Goal: Communication & Community: Answer question/provide support

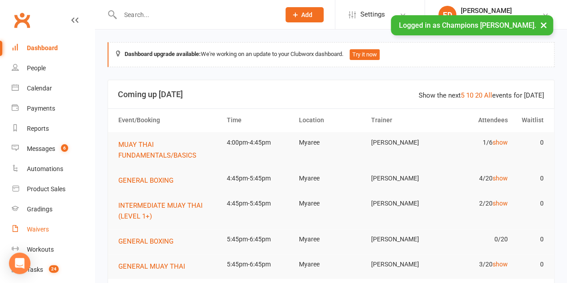
click at [39, 231] on div "Waivers" at bounding box center [38, 229] width 22 height 7
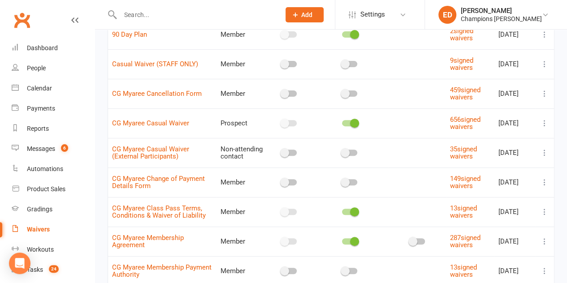
scroll to position [105, 0]
click at [133, 91] on link "CG Myaree Cancellation Form" at bounding box center [157, 94] width 90 height 8
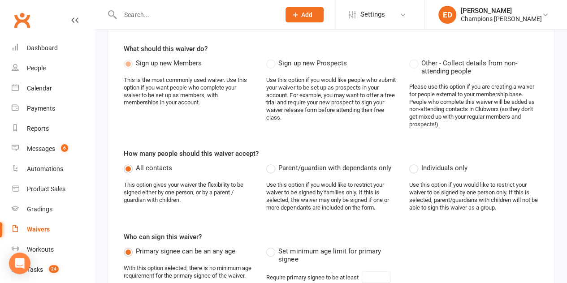
select select "applies_to_all_signees"
select select "select"
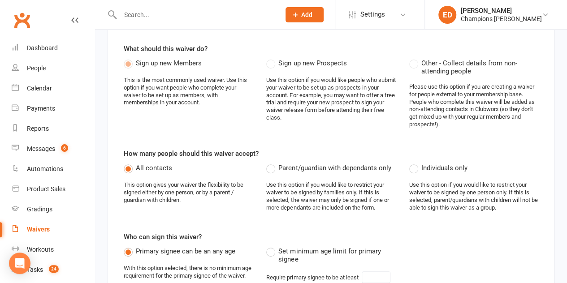
select select "select"
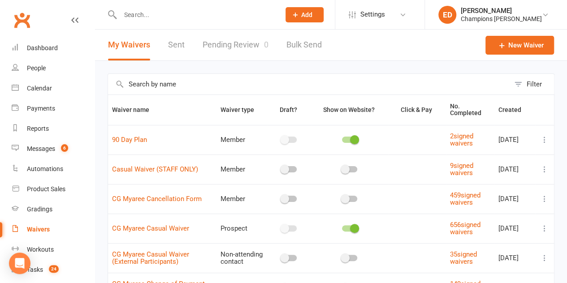
click at [169, 46] on link "Sent" at bounding box center [176, 45] width 17 height 31
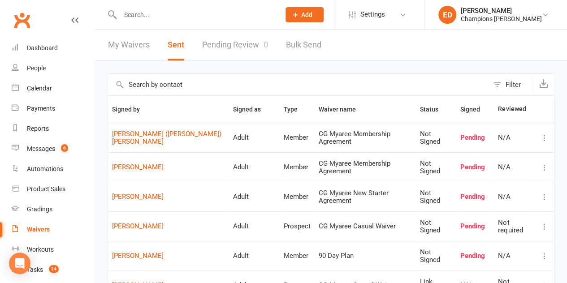
click at [143, 52] on link "My Waivers" at bounding box center [129, 45] width 42 height 31
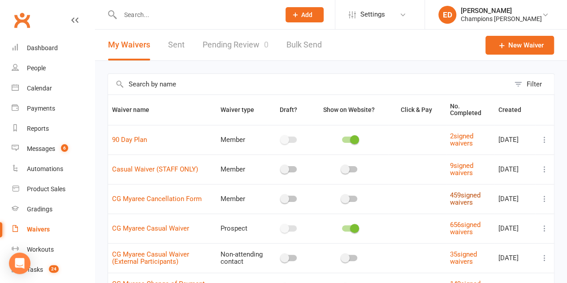
click at [459, 198] on link "459 signed waivers" at bounding box center [465, 199] width 30 height 16
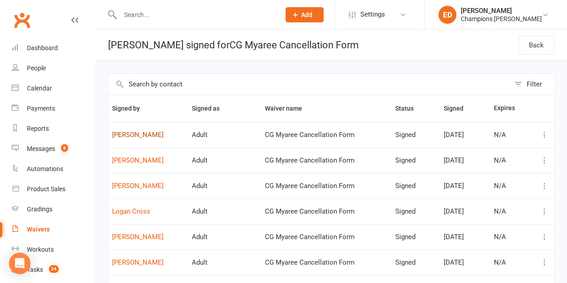
click at [143, 137] on link "[PERSON_NAME]" at bounding box center [148, 135] width 72 height 8
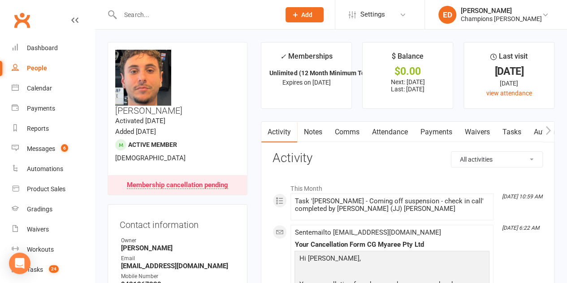
click at [319, 138] on link "Notes" at bounding box center [312, 132] width 31 height 21
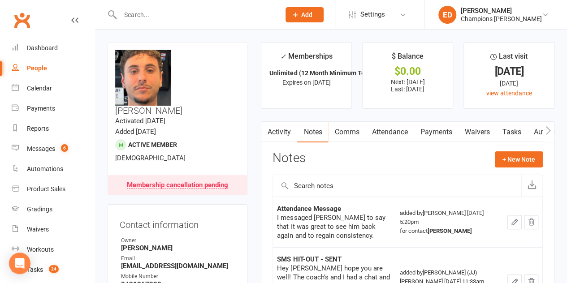
click at [281, 128] on link "Activity" at bounding box center [279, 132] width 36 height 21
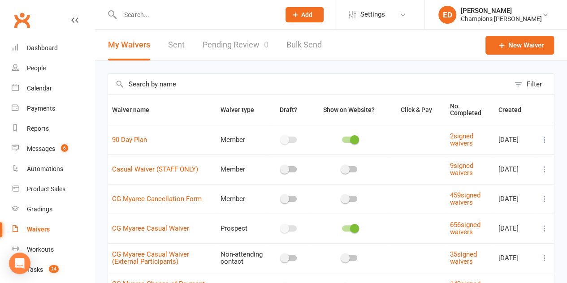
click at [249, 45] on link "Pending Review 0" at bounding box center [236, 45] width 66 height 31
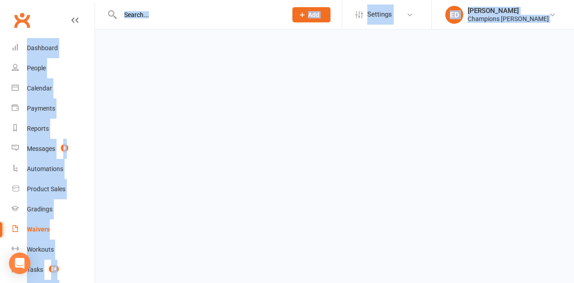
click at [249, 42] on html "Prospect Member Non-attending contact Class / event Appointment Grading event T…" at bounding box center [287, 21] width 574 height 42
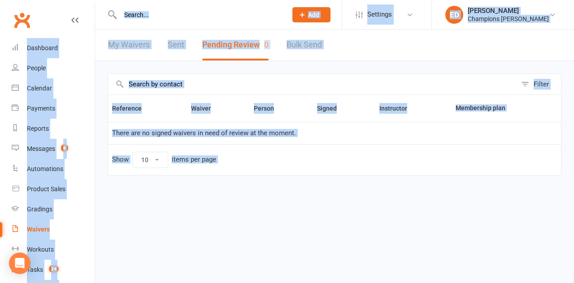
click at [182, 41] on link "Sent" at bounding box center [176, 45] width 17 height 31
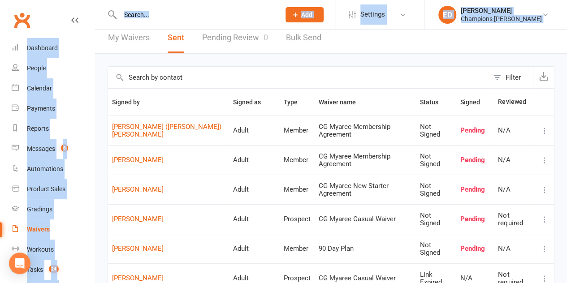
scroll to position [2, 0]
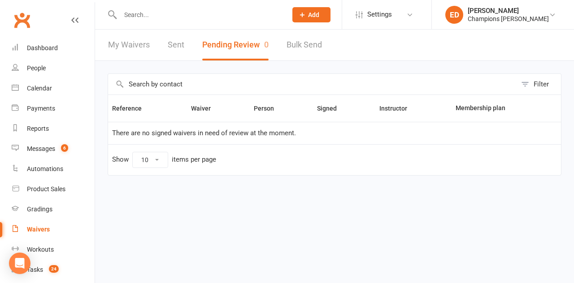
click at [168, 19] on input "text" at bounding box center [198, 15] width 163 height 13
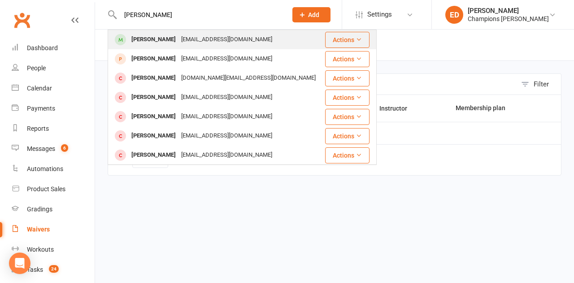
type input "[PERSON_NAME]"
click at [162, 38] on div "[PERSON_NAME]" at bounding box center [154, 39] width 50 height 13
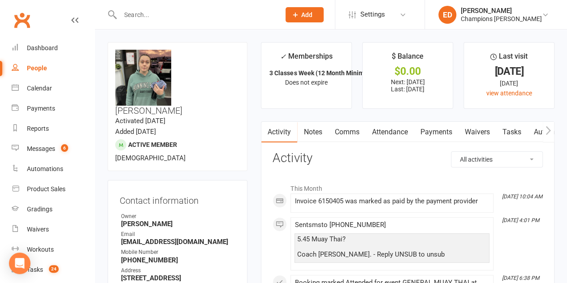
click at [376, 130] on link "Attendance" at bounding box center [389, 132] width 48 height 21
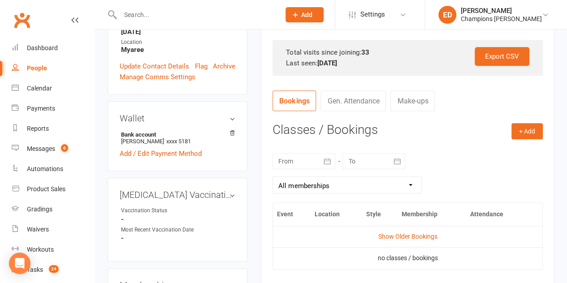
scroll to position [272, 0]
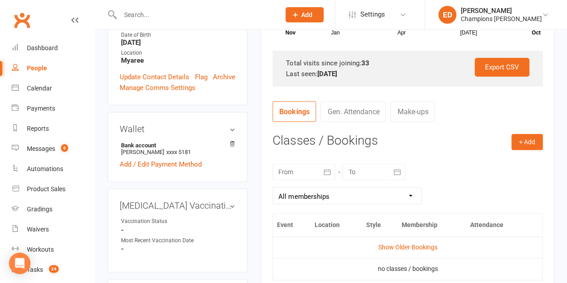
click at [330, 169] on icon "button" at bounding box center [327, 172] width 9 height 9
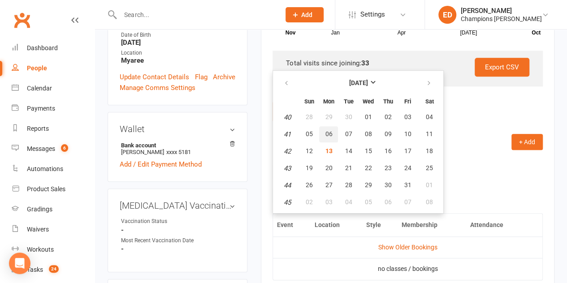
click at [328, 138] on button "06" at bounding box center [328, 134] width 19 height 16
type input "[DATE]"
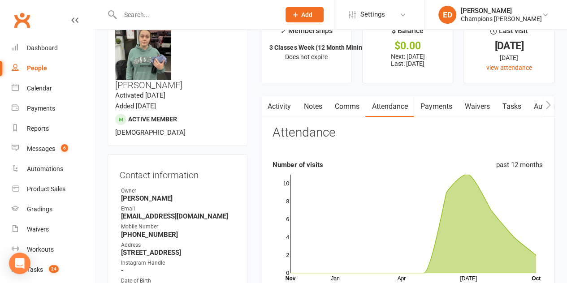
scroll to position [0, 0]
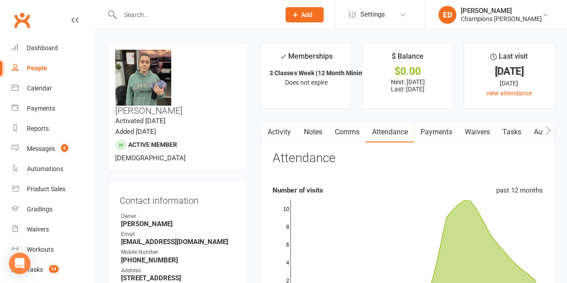
click at [354, 133] on link "Comms" at bounding box center [346, 132] width 37 height 21
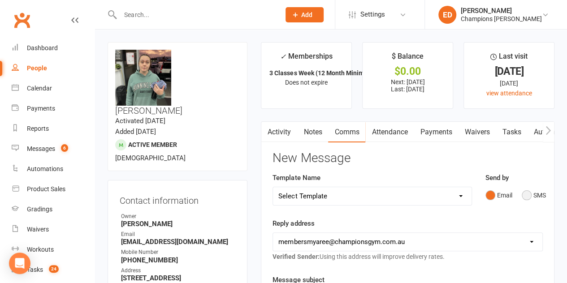
click at [522, 194] on button "SMS" at bounding box center [534, 195] width 24 height 17
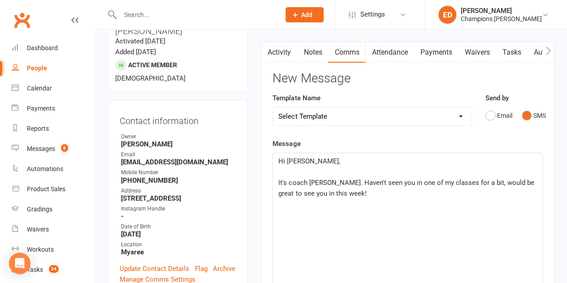
scroll to position [82, 0]
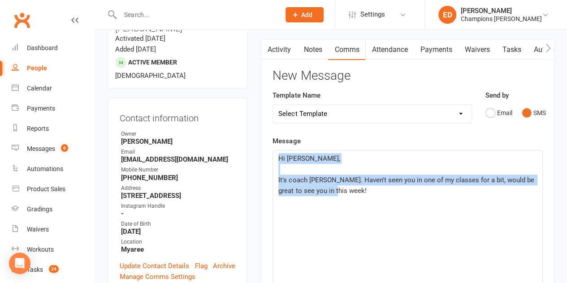
drag, startPoint x: 334, startPoint y: 189, endPoint x: 237, endPoint y: 147, distance: 106.0
click at [284, 184] on p "It's coach [PERSON_NAME]. Haven't seen you in one of my classes for a bit, woul…" at bounding box center [407, 186] width 259 height 22
drag, startPoint x: 335, startPoint y: 190, endPoint x: 264, endPoint y: 153, distance: 79.6
click at [264, 153] on div "Activity Notes Comms Attendance Payments Waivers Tasks Automations Workouts Gra…" at bounding box center [408, 270] width 294 height 463
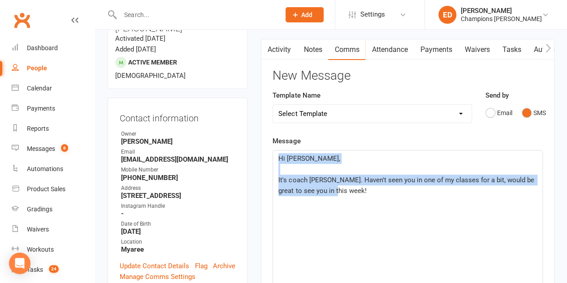
copy div "Hi [PERSON_NAME], ﻿ It's coach [PERSON_NAME]. Haven't seen you in one of my cla…"
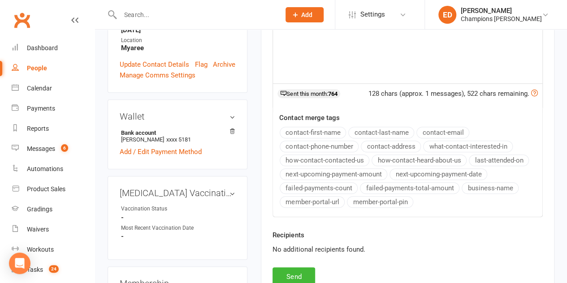
scroll to position [330, 0]
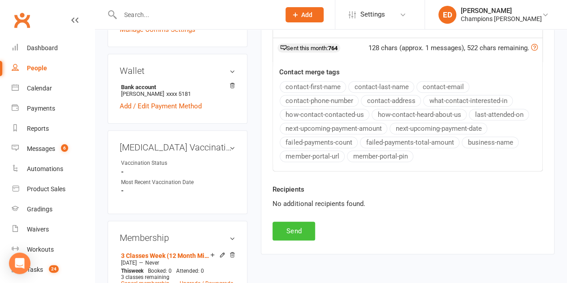
click at [290, 228] on button "Send" at bounding box center [294, 231] width 43 height 19
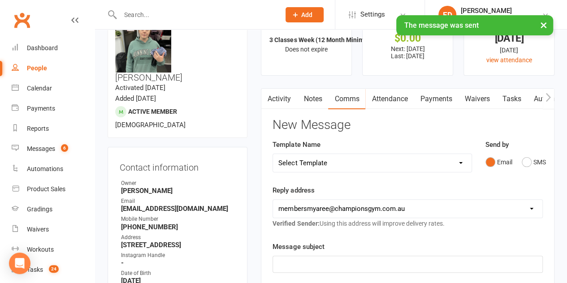
scroll to position [0, 0]
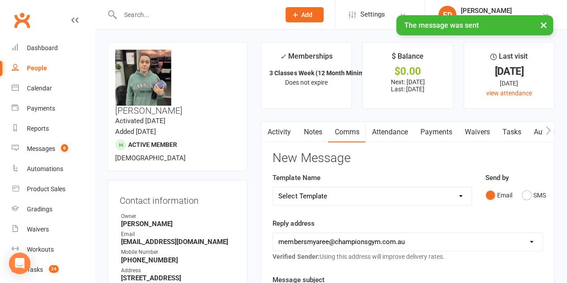
click at [325, 132] on link "Notes" at bounding box center [312, 132] width 31 height 21
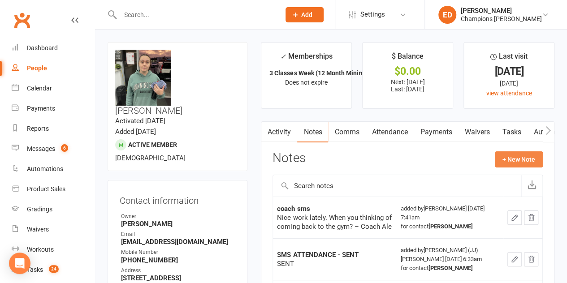
click at [511, 154] on button "+ New Note" at bounding box center [519, 159] width 48 height 16
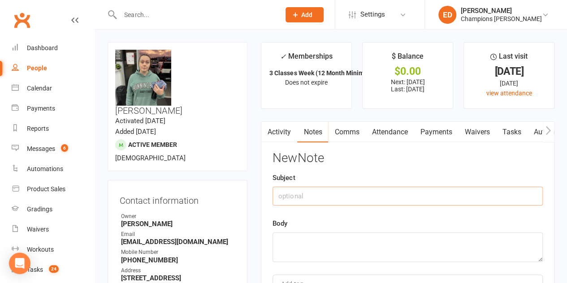
click at [412, 188] on input "text" at bounding box center [408, 196] width 270 height 19
type input "low attendance text"
paste textarea "Hi [PERSON_NAME], It's coach [PERSON_NAME]. Haven't seen you in one of my class…"
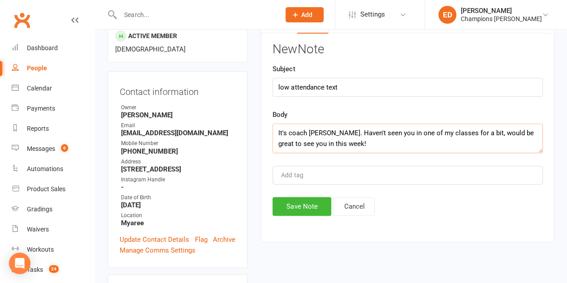
scroll to position [116, 0]
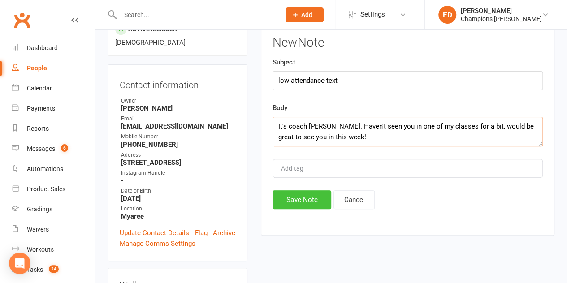
type textarea "Hi [PERSON_NAME], It's coach [PERSON_NAME]. Haven't seen you in one of my class…"
click at [308, 196] on button "Save Note" at bounding box center [302, 199] width 59 height 19
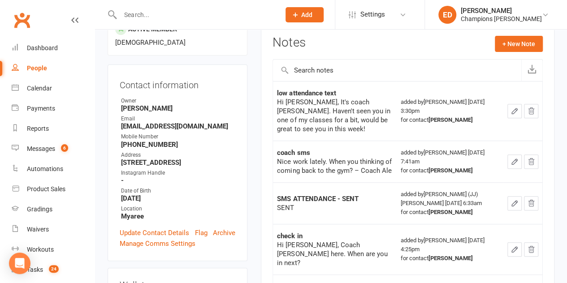
click at [168, 20] on input "text" at bounding box center [195, 15] width 156 height 13
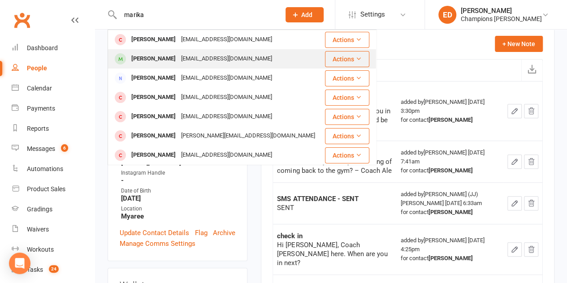
type input "marika"
click at [158, 52] on div "[PERSON_NAME]" at bounding box center [154, 58] width 50 height 13
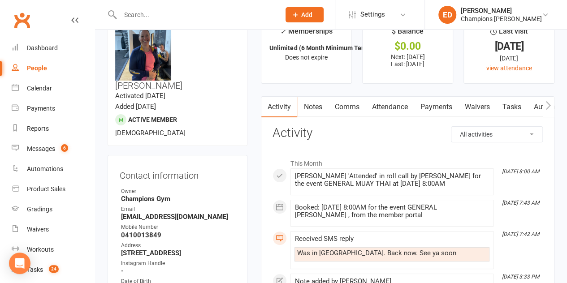
scroll to position [33, 0]
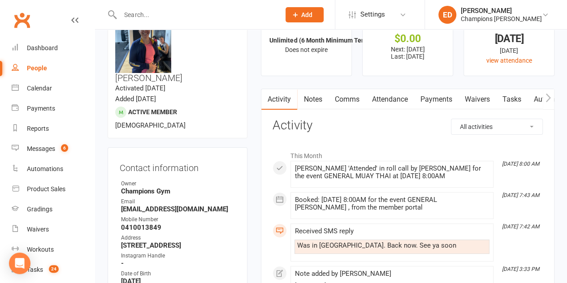
click at [316, 99] on link "Notes" at bounding box center [312, 99] width 31 height 21
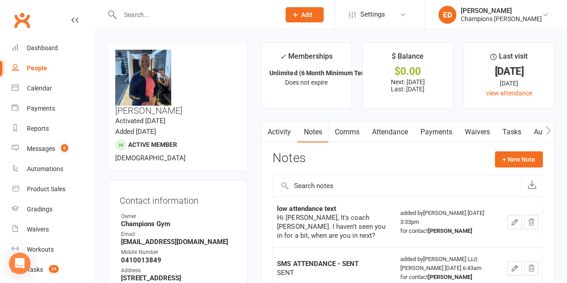
click at [276, 132] on link "Activity" at bounding box center [279, 132] width 36 height 21
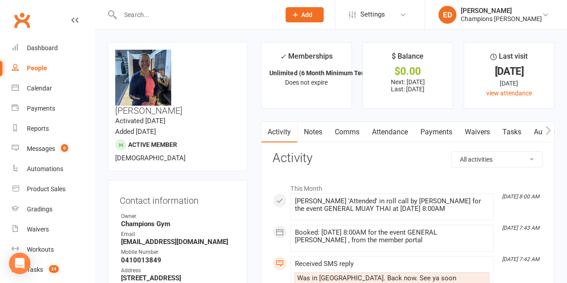
click at [392, 129] on link "Attendance" at bounding box center [389, 132] width 48 height 21
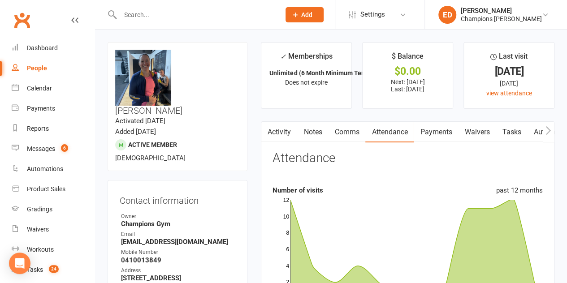
click at [291, 135] on link "Activity" at bounding box center [279, 132] width 36 height 21
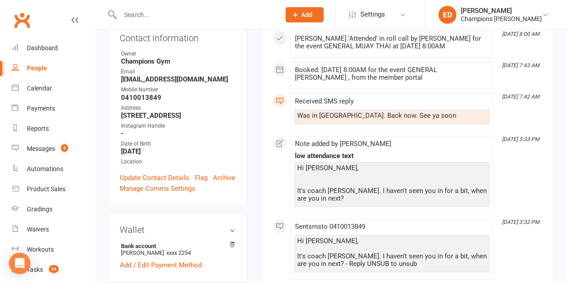
scroll to position [168, 0]
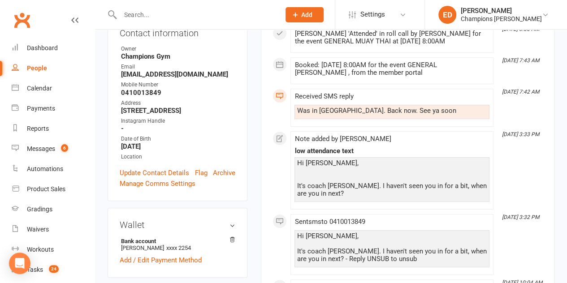
click at [418, 105] on div "Was in [GEOGRAPHIC_DATA]. Back now. See ya soon" at bounding box center [391, 112] width 195 height 14
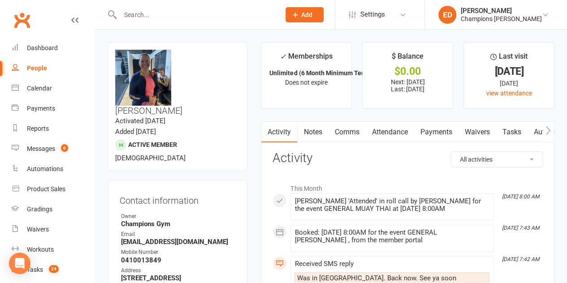
click at [314, 134] on link "Notes" at bounding box center [312, 132] width 31 height 21
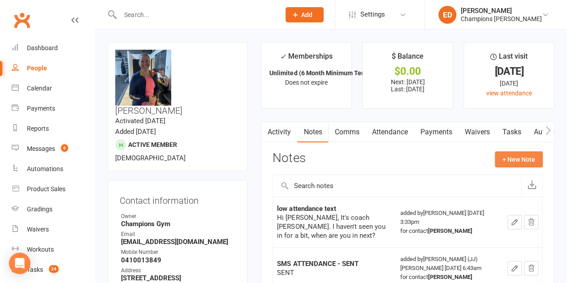
click at [507, 154] on button "+ New Note" at bounding box center [519, 159] width 48 height 16
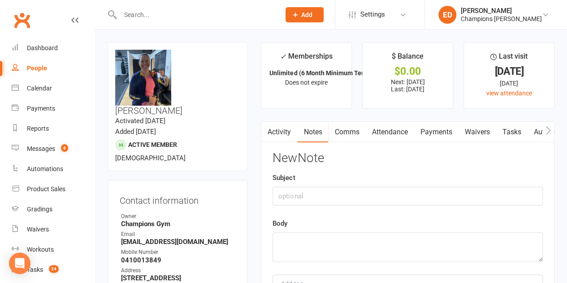
drag, startPoint x: 345, startPoint y: 125, endPoint x: 352, endPoint y: 125, distance: 7.2
click at [352, 125] on link "Comms" at bounding box center [346, 132] width 37 height 21
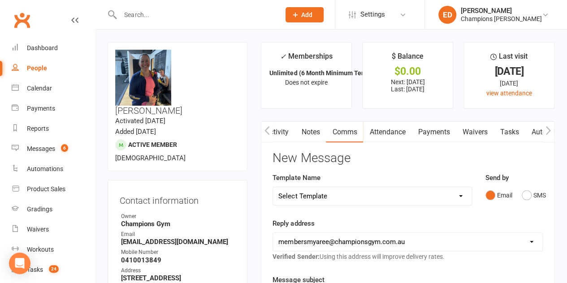
click at [385, 133] on link "Attendance" at bounding box center [387, 132] width 48 height 21
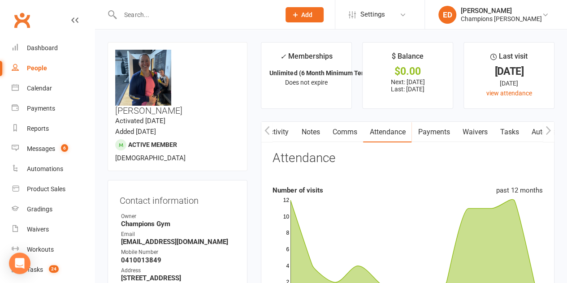
click at [262, 130] on button "button" at bounding box center [266, 132] width 11 height 20
click at [275, 132] on link "Activity" at bounding box center [279, 132] width 36 height 21
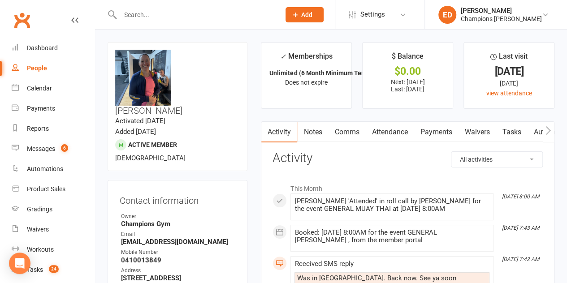
click at [313, 130] on link "Notes" at bounding box center [312, 132] width 31 height 21
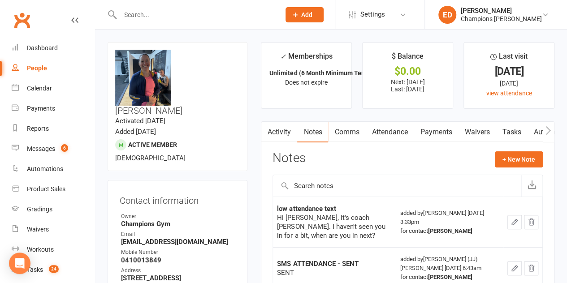
click at [346, 127] on link "Comms" at bounding box center [346, 132] width 37 height 21
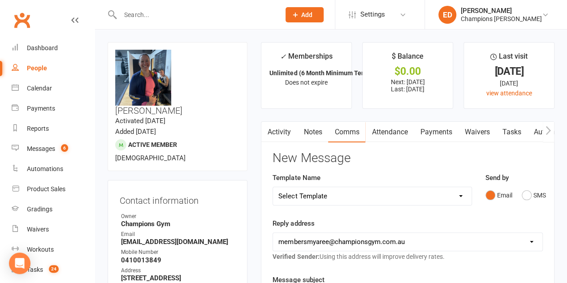
click at [272, 125] on button "button" at bounding box center [266, 132] width 11 height 20
click at [524, 196] on button "SMS" at bounding box center [534, 195] width 24 height 17
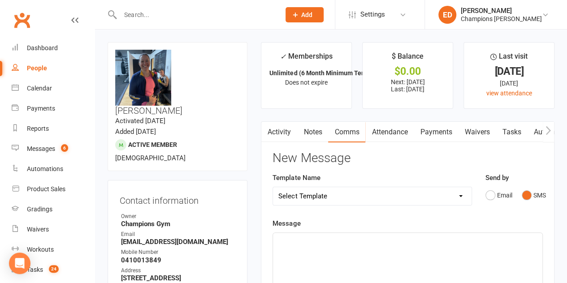
click at [524, 196] on button "SMS" at bounding box center [534, 195] width 24 height 17
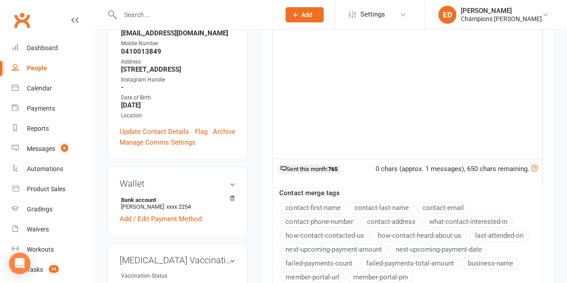
click at [405, 87] on div "﻿" at bounding box center [407, 91] width 269 height 134
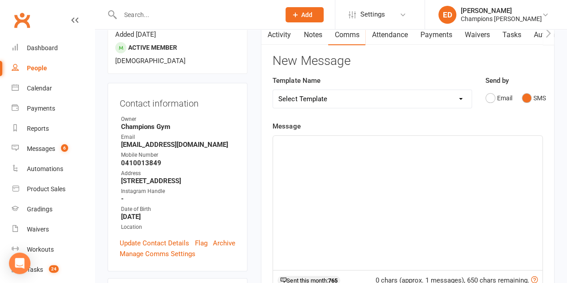
scroll to position [93, 0]
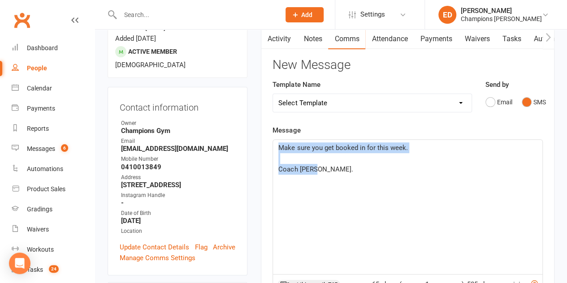
drag, startPoint x: 326, startPoint y: 166, endPoint x: 261, endPoint y: 139, distance: 70.3
click at [261, 139] on div "Activity Notes Comms Attendance Payments Waivers Tasks Automations Workouts Gra…" at bounding box center [408, 259] width 294 height 463
copy div "Make sure you get booked in for this week. ﻿ Coach [PERSON_NAME]."
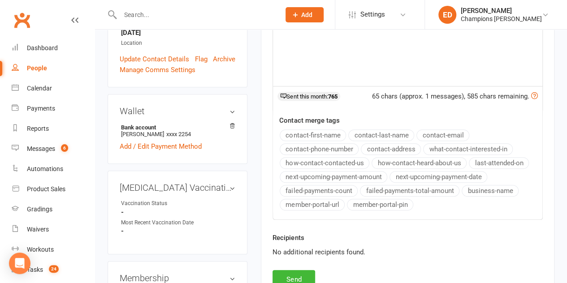
scroll to position [414, 0]
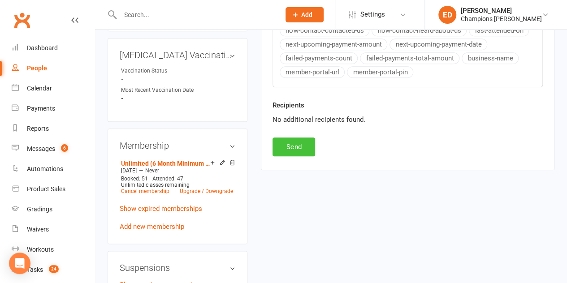
click at [303, 148] on button "Send" at bounding box center [294, 147] width 43 height 19
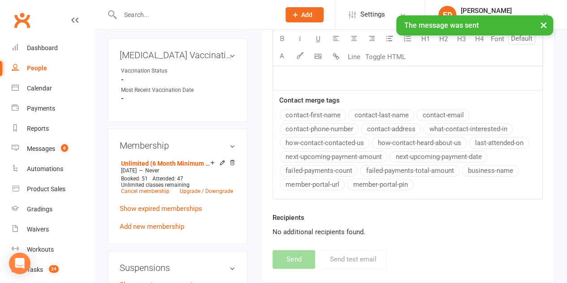
scroll to position [0, 0]
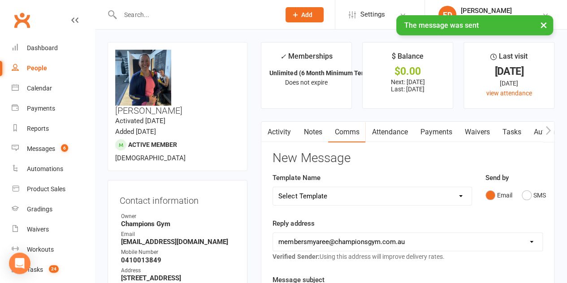
click at [303, 133] on link "Notes" at bounding box center [312, 132] width 31 height 21
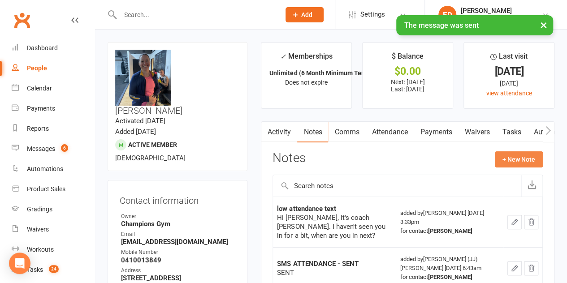
click at [507, 152] on button "+ New Note" at bounding box center [519, 159] width 48 height 16
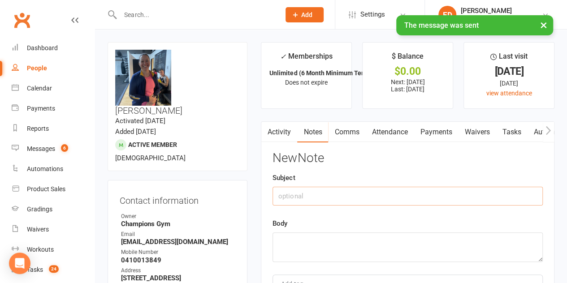
click at [385, 195] on input "text" at bounding box center [408, 196] width 270 height 19
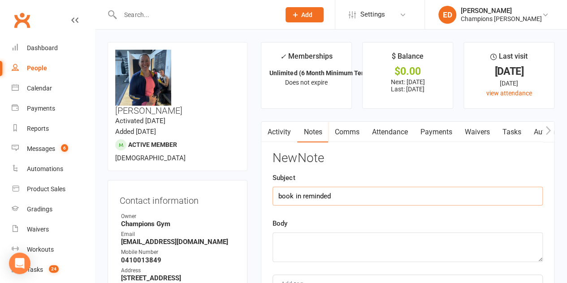
type input "book in reminded"
click at [336, 261] on textarea at bounding box center [408, 248] width 270 height 30
paste textarea "Make sure you get booked in for this week. Coach [PERSON_NAME]."
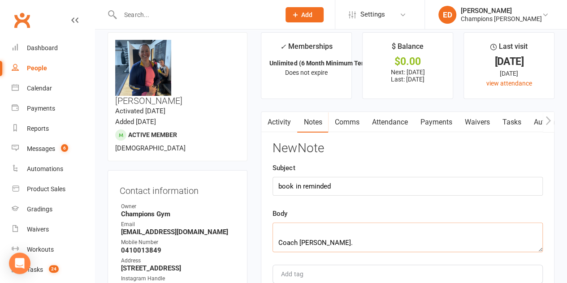
scroll to position [106, 0]
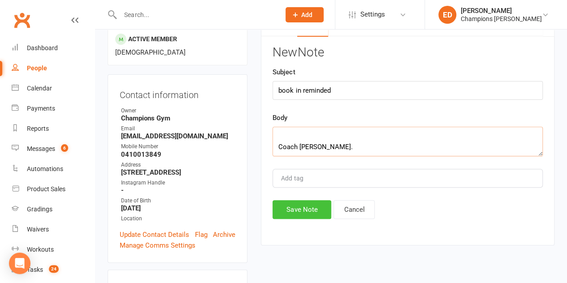
type textarea "Make sure you get booked in for this week. Coach [PERSON_NAME]."
click at [297, 202] on button "Save Note" at bounding box center [302, 209] width 59 height 19
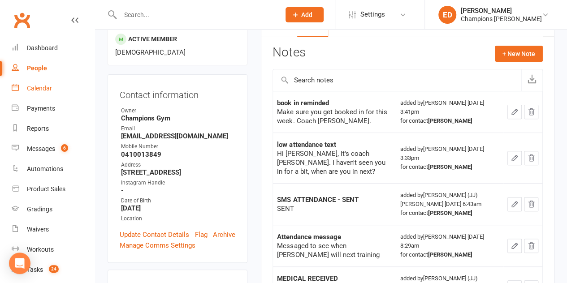
click at [49, 87] on div "Calendar" at bounding box center [39, 88] width 25 height 7
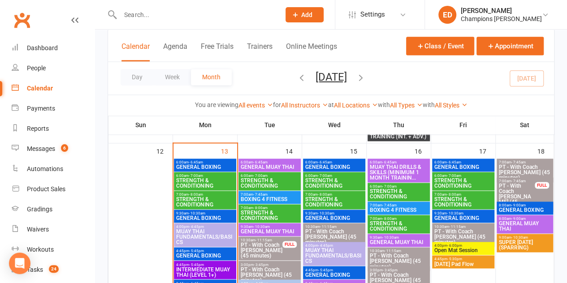
scroll to position [598, 0]
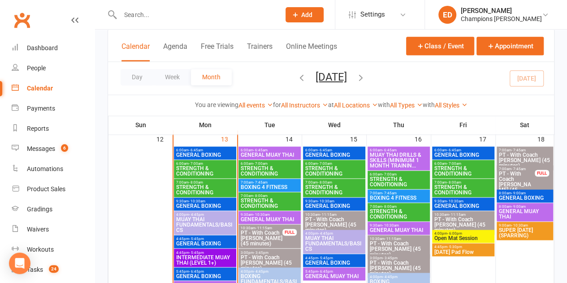
click at [206, 224] on span "MUAY THAI FUNDAMENTALS/BASICS" at bounding box center [205, 225] width 59 height 16
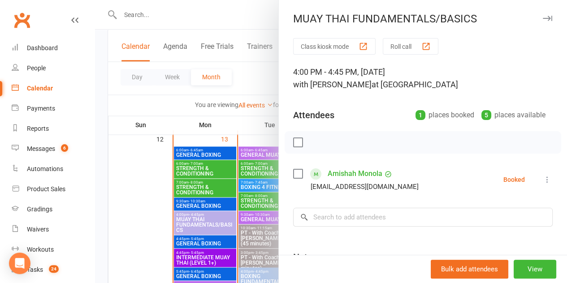
click at [143, 213] on div at bounding box center [331, 141] width 472 height 283
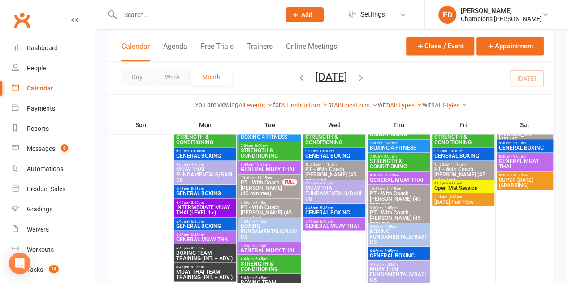
scroll to position [642, 0]
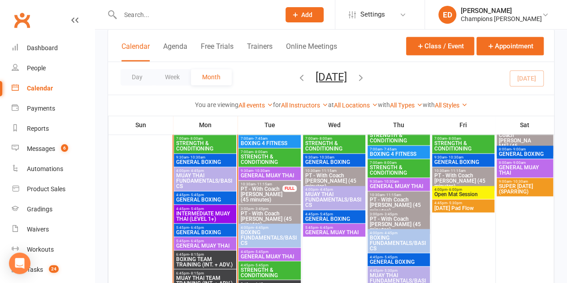
click at [216, 216] on span "INTERMEDIATE MUAY THAI (LEVEL 1+)" at bounding box center [205, 216] width 59 height 11
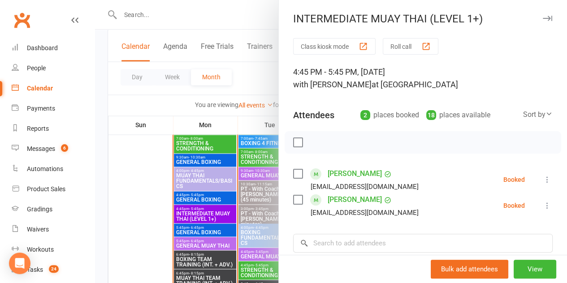
click at [154, 194] on div at bounding box center [331, 141] width 472 height 283
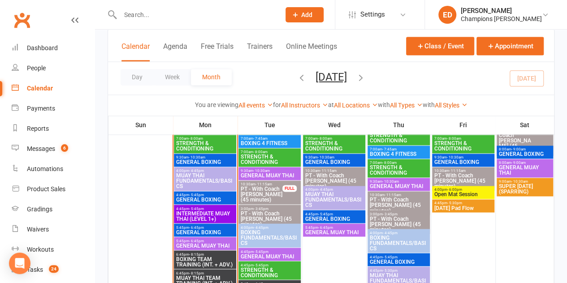
click at [202, 22] on div at bounding box center [191, 14] width 166 height 29
click at [200, 15] on input "text" at bounding box center [195, 15] width 156 height 13
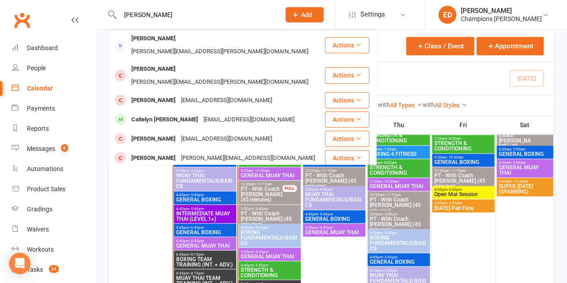
type input "[PERSON_NAME]"
